Goal: Navigation & Orientation: Find specific page/section

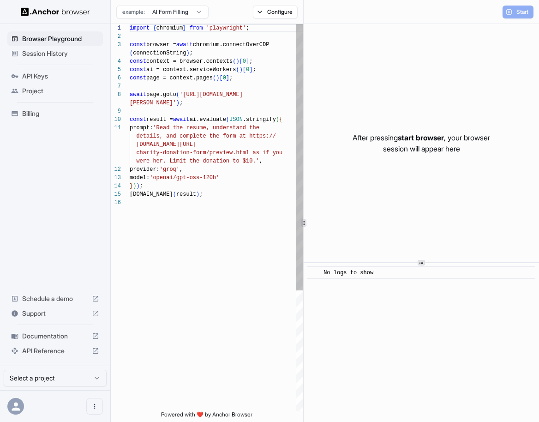
scroll to position [66, 0]
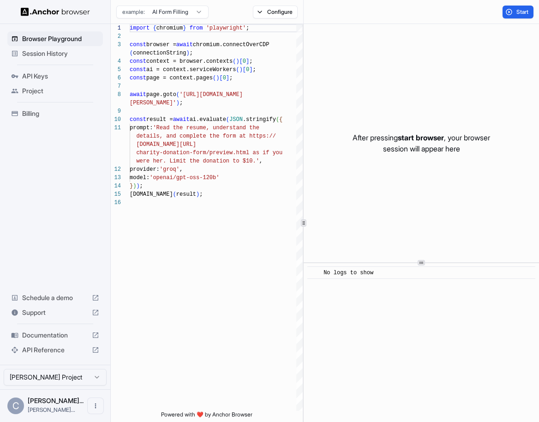
click at [68, 52] on span "Session History" at bounding box center [60, 53] width 77 height 9
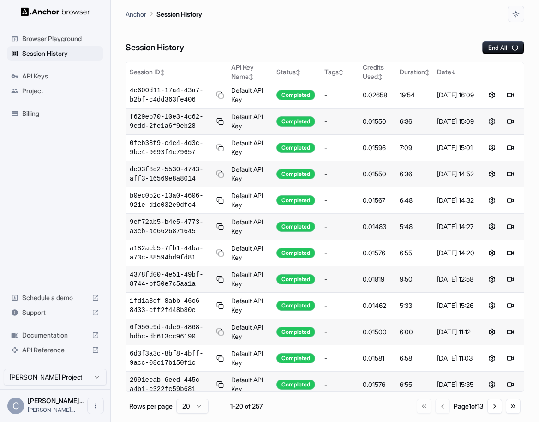
click at [69, 41] on span "Browser Playground" at bounding box center [60, 38] width 77 height 9
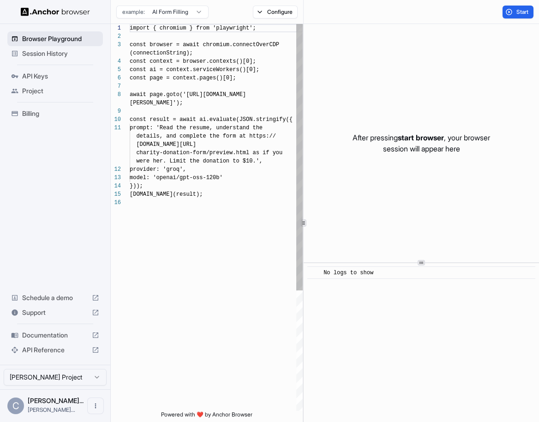
scroll to position [66, 0]
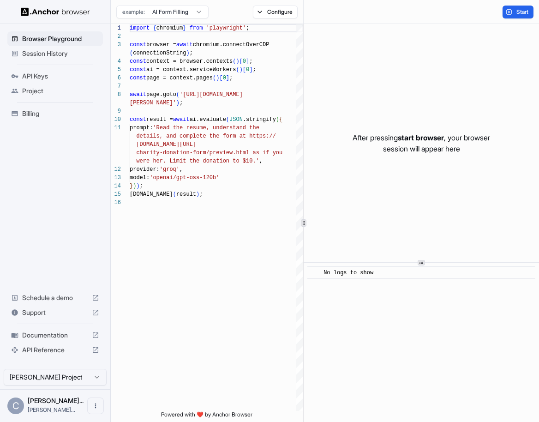
click at [68, 52] on span "Session History" at bounding box center [60, 53] width 77 height 9
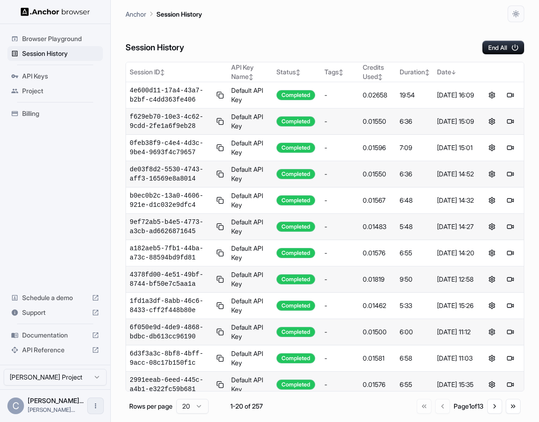
click at [98, 410] on button "Open menu" at bounding box center [95, 405] width 17 height 17
click at [70, 324] on div at bounding box center [269, 211] width 539 height 422
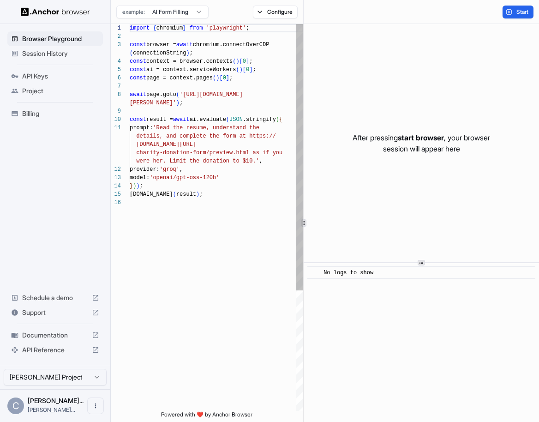
scroll to position [66, 0]
click at [64, 52] on span "Session History" at bounding box center [60, 53] width 77 height 9
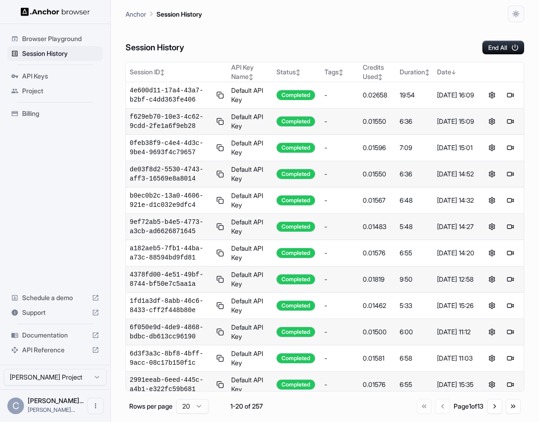
click at [104, 404] on div "C Christine Ast... christine@ecot..." at bounding box center [55, 405] width 110 height 33
click at [93, 405] on icon "Open menu" at bounding box center [95, 405] width 7 height 7
click at [76, 297] on div at bounding box center [269, 211] width 539 height 422
click at [60, 118] on span "Billing" at bounding box center [60, 113] width 77 height 9
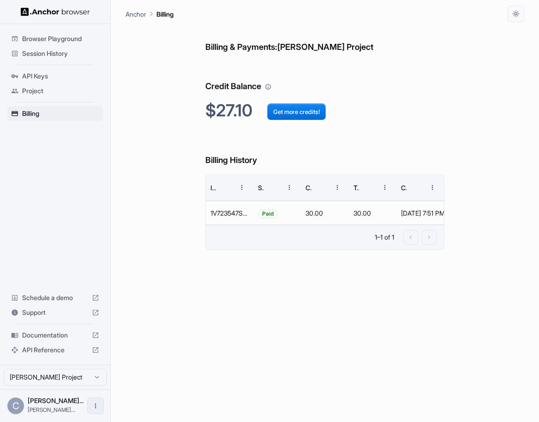
click at [101, 408] on button "Open menu" at bounding box center [95, 405] width 17 height 17
click at [75, 413] on ul "Logout" at bounding box center [67, 405] width 69 height 20
click at [75, 404] on div "C Christine Ast... christine@ecot..." at bounding box center [55, 405] width 110 height 33
click at [93, 408] on icon "Open menu" at bounding box center [95, 405] width 7 height 7
click at [93, 401] on icon at bounding box center [91, 405] width 9 height 9
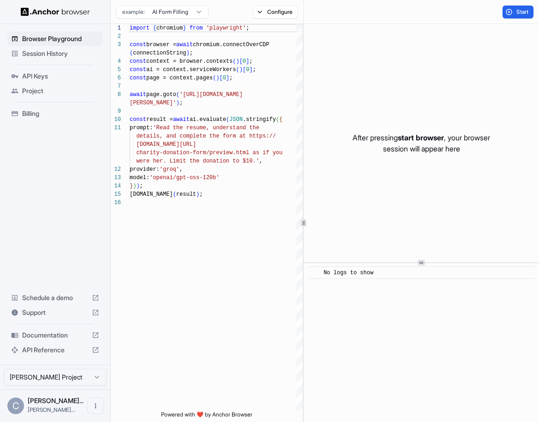
scroll to position [66, 0]
click at [89, 56] on span "Session History" at bounding box center [60, 53] width 77 height 9
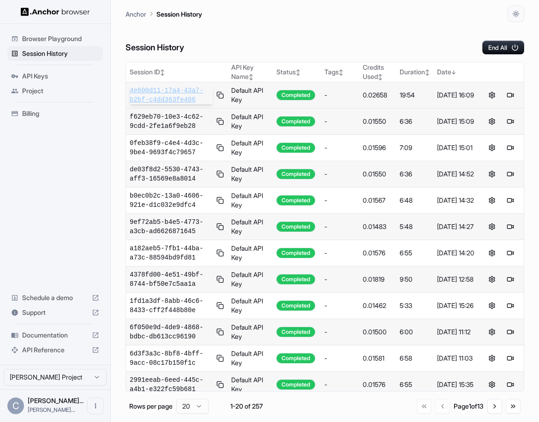
click at [167, 95] on span "4e600d11-17a4-43a7-b2bf-c4dd363fe406" at bounding box center [171, 95] width 83 height 18
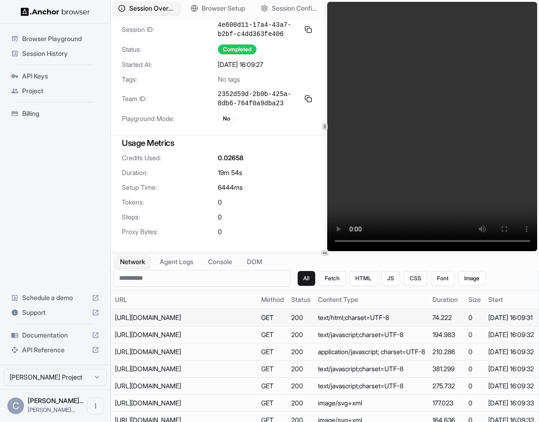
click at [236, 326] on td "https://myaccount.pge.com/myaccount/s/login/?language=en_US" at bounding box center [184, 317] width 146 height 17
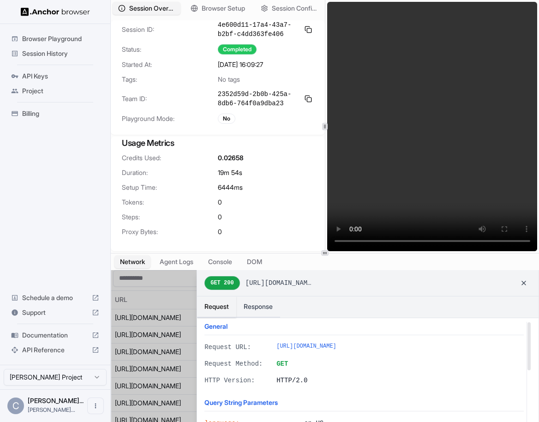
click at [159, 341] on div at bounding box center [324, 354] width 427 height 168
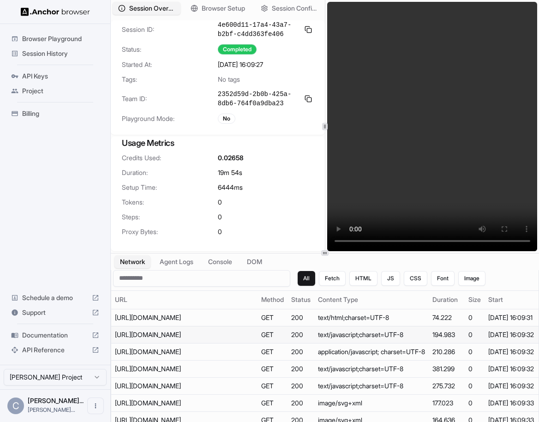
click at [159, 340] on td "https://myaccount.pge.com/myaccount/s/sfsites/l/%7B%22mode%22%3A%22PROD%22%2C%2…" at bounding box center [184, 334] width 146 height 17
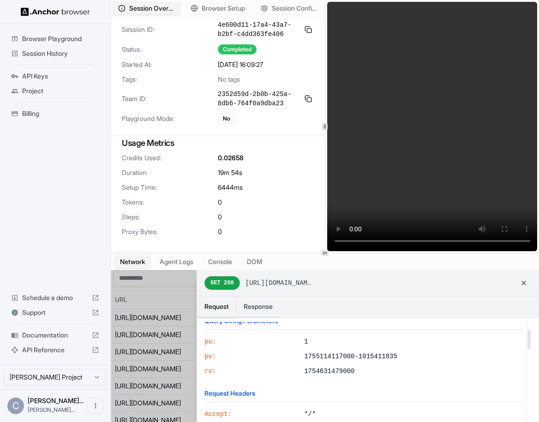
scroll to position [89, 0]
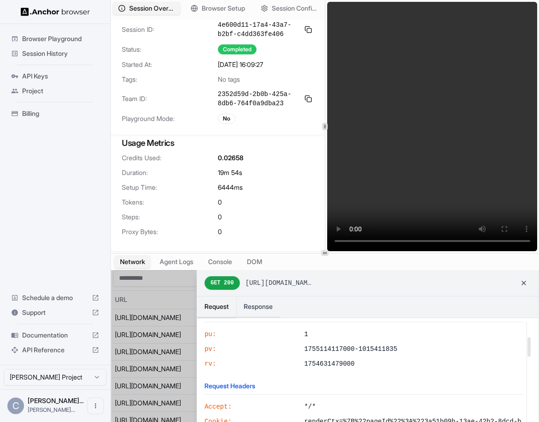
click at [176, 384] on div at bounding box center [324, 354] width 427 height 168
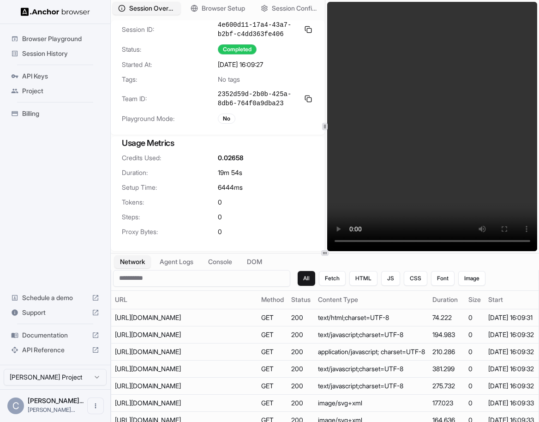
scroll to position [91, 0]
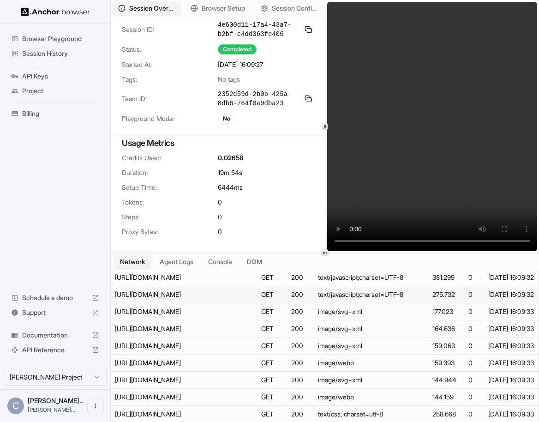
click at [185, 299] on div "https://myaccount.pge.com/myaccount/s/sfsites/l/%7B%22mode%22%3A%22PROD%22%2C%2…" at bounding box center [184, 294] width 138 height 9
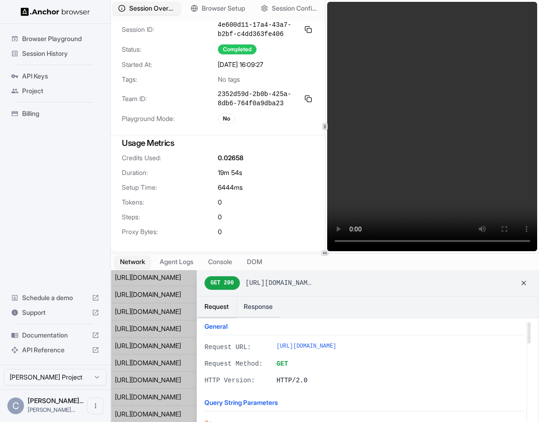
click at [174, 339] on div at bounding box center [324, 354] width 427 height 168
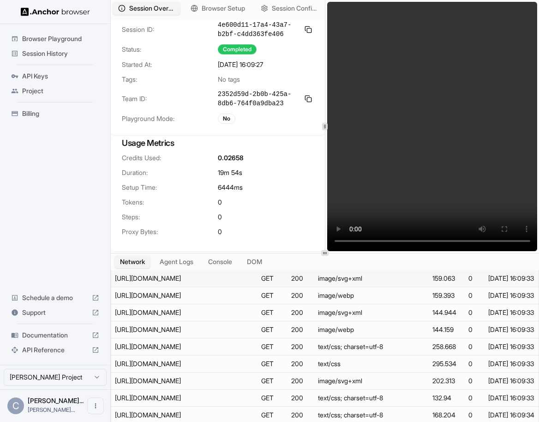
scroll to position [0, 0]
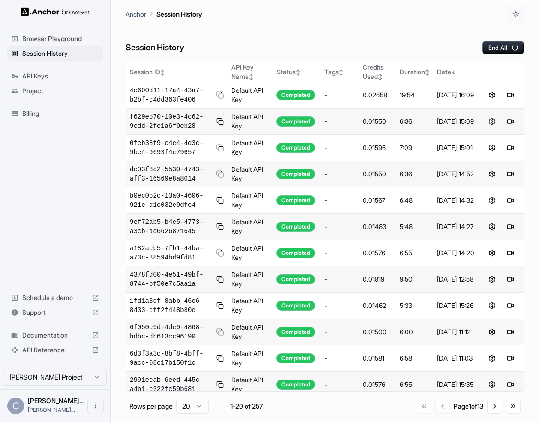
click at [197, 54] on div "Session History End All Session ID ↕ API Key Name ↕ Status ↕ Tags ↕ Credits Use…" at bounding box center [324, 221] width 399 height 399
click at [71, 71] on span "API Keys" at bounding box center [60, 75] width 77 height 9
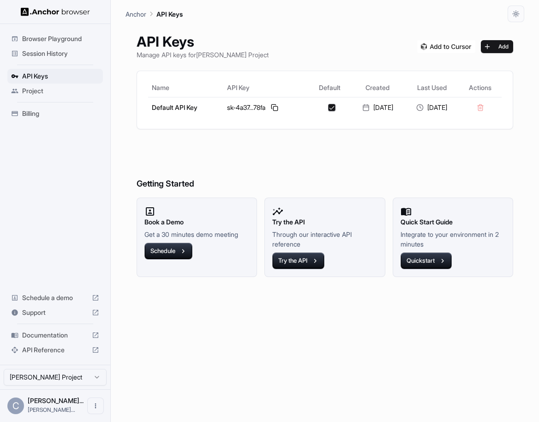
click at [79, 35] on span "Browser Playground" at bounding box center [60, 38] width 77 height 9
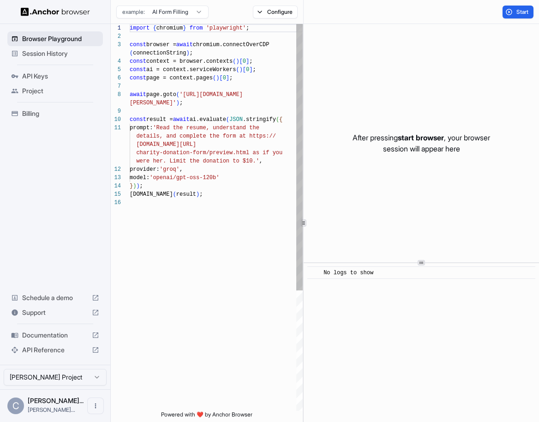
scroll to position [66, 0]
click at [79, 52] on span "Session History" at bounding box center [60, 53] width 77 height 9
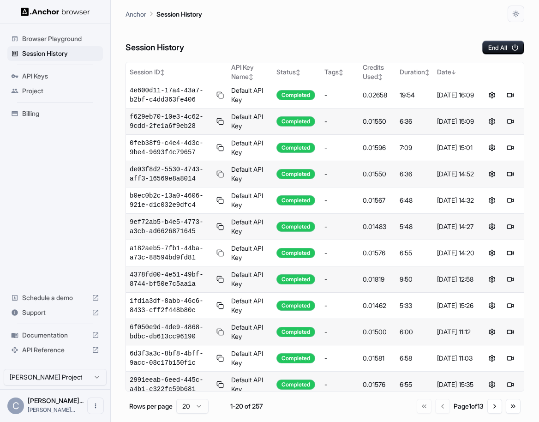
click at [66, 82] on div "API Keys" at bounding box center [54, 76] width 95 height 15
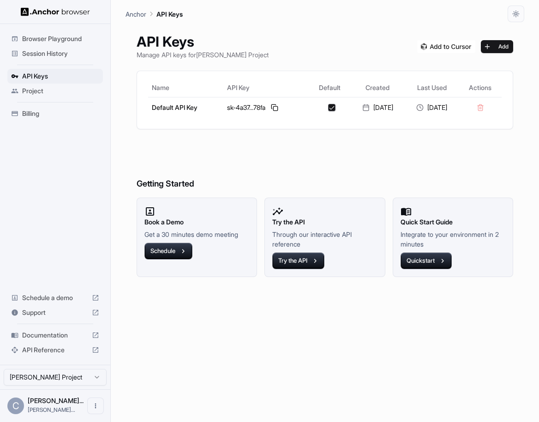
click at [80, 54] on span "Session History" at bounding box center [60, 53] width 77 height 9
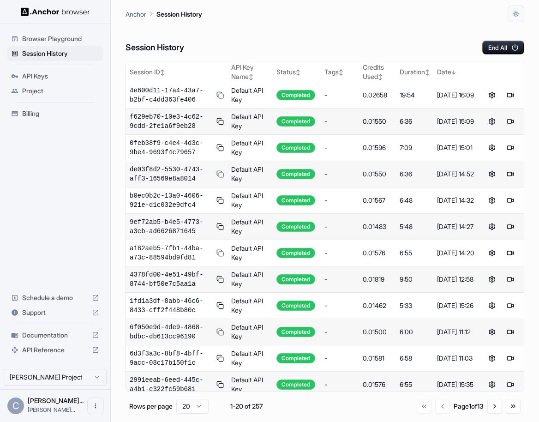
click at [77, 35] on span "Browser Playground" at bounding box center [60, 38] width 77 height 9
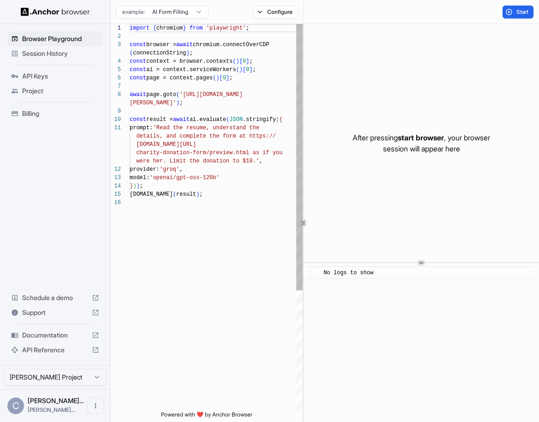
scroll to position [66, 0]
click at [78, 51] on span "Session History" at bounding box center [60, 53] width 77 height 9
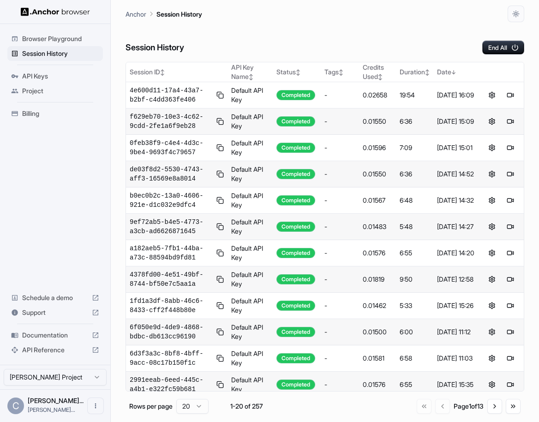
click at [69, 69] on div "API Keys" at bounding box center [54, 76] width 95 height 15
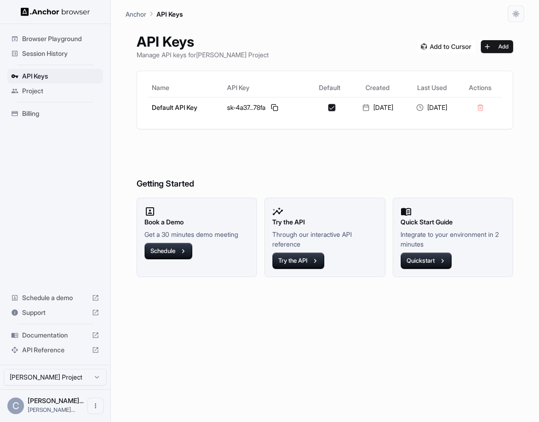
click at [73, 51] on span "Session History" at bounding box center [60, 53] width 77 height 9
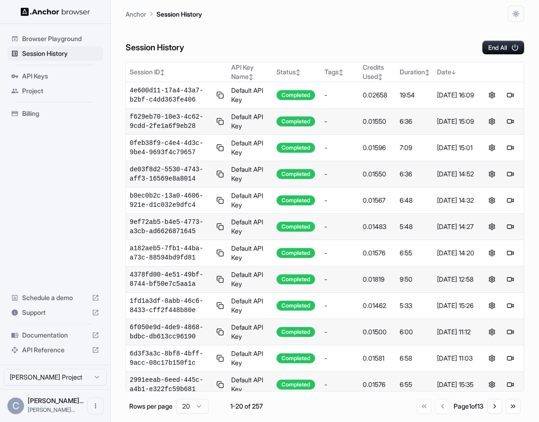
click at [75, 38] on span "Browser Playground" at bounding box center [60, 38] width 77 height 9
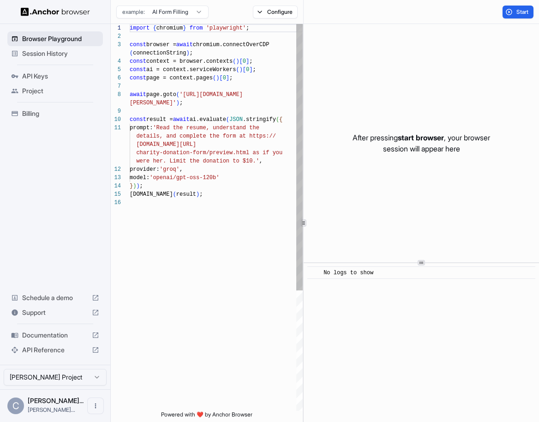
scroll to position [66, 0]
click at [444, 128] on div "After pressing start browser , your browser session will appear here" at bounding box center [421, 143] width 235 height 238
click at [50, 56] on span "Session History" at bounding box center [60, 53] width 77 height 9
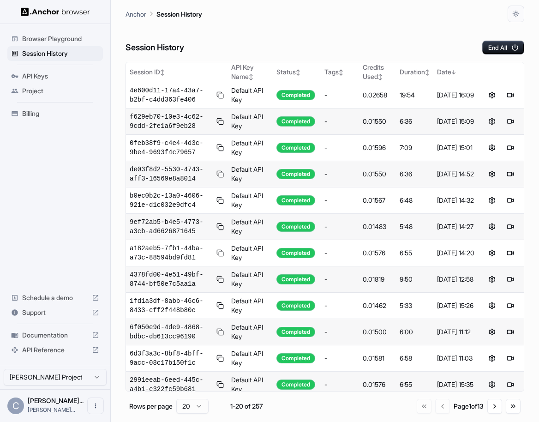
click at [42, 78] on span "API Keys" at bounding box center [60, 75] width 77 height 9
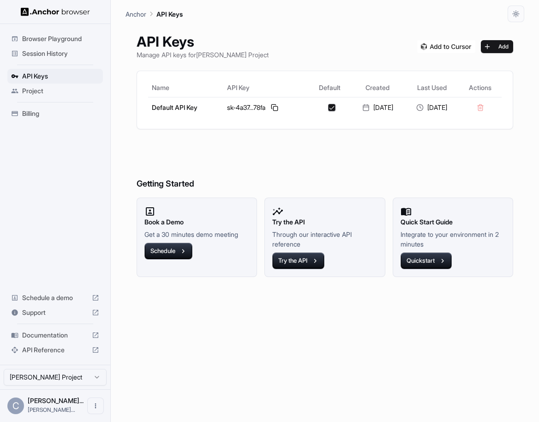
click at [68, 35] on span "Browser Playground" at bounding box center [60, 38] width 77 height 9
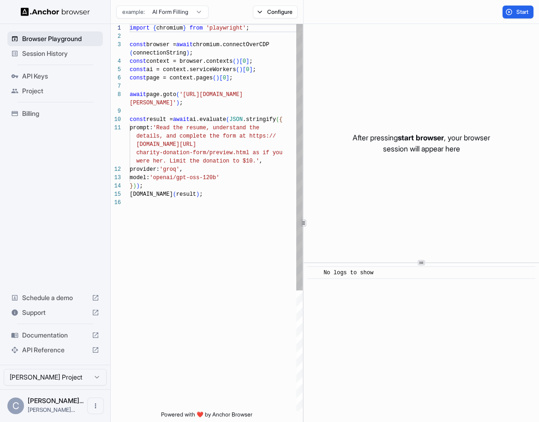
scroll to position [66, 0]
click at [70, 51] on span "Session History" at bounding box center [60, 53] width 77 height 9
